Goal: Navigation & Orientation: Find specific page/section

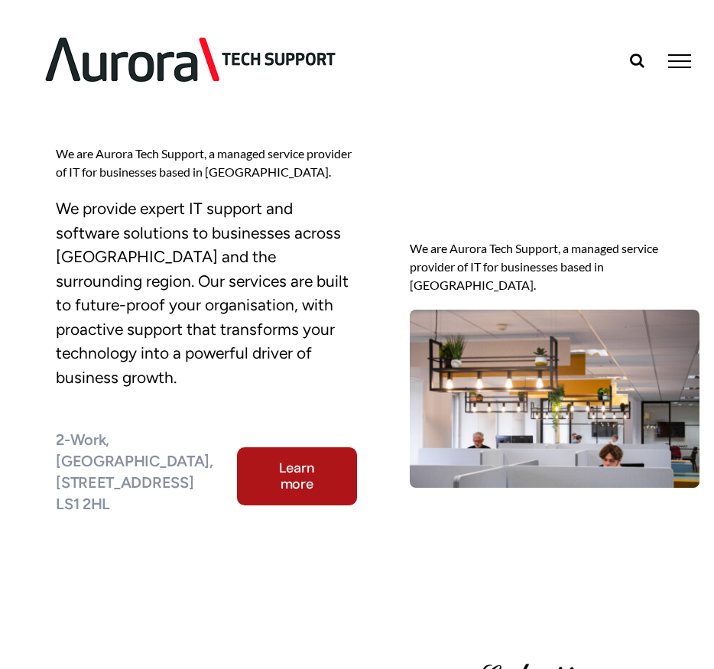
click at [695, 68] on div "Search for:  Proactive IT Support IT Solutions Cyber Security Email & Hosting …" at bounding box center [357, 60] width 714 height 120
click at [691, 64] on link "Toggle Menu" at bounding box center [679, 61] width 47 height 14
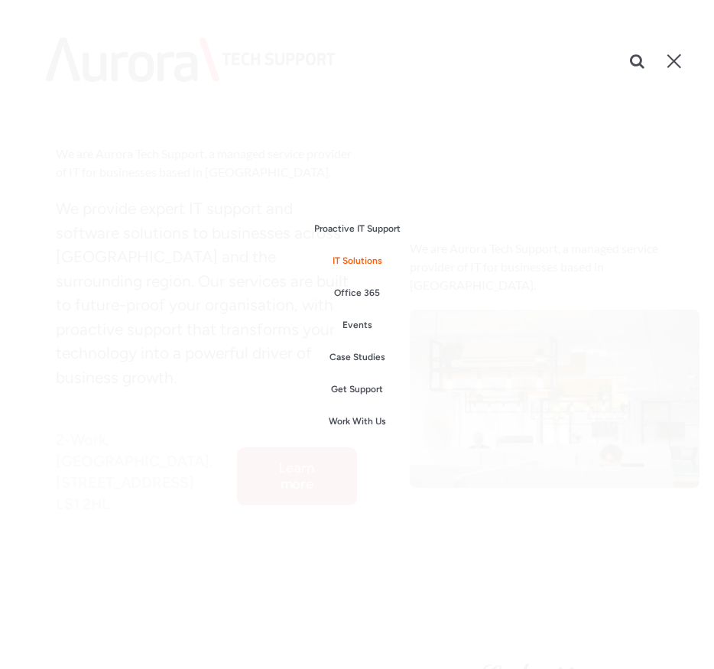
click at [366, 257] on span "IT Solutions" at bounding box center [358, 260] width 50 height 11
click at [677, 44] on nav "Proactive IT Support IT Solutions Cyber Security Email & Hosting Cloud Backups …" at bounding box center [357, 334] width 714 height 669
click at [674, 70] on nav "Proactive IT Support IT Solutions Cyber Security Email & Hosting Cloud Backups …" at bounding box center [357, 334] width 714 height 669
click at [674, 62] on div "Toggle Menu" at bounding box center [675, 61] width 14 height 14
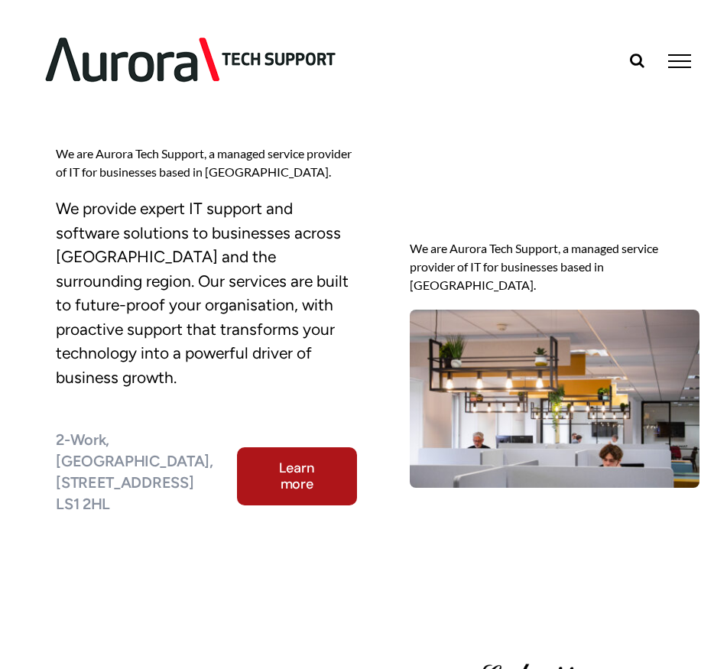
click at [151, 68] on img at bounding box center [191, 60] width 336 height 96
